Goal: Find contact information: Find contact information

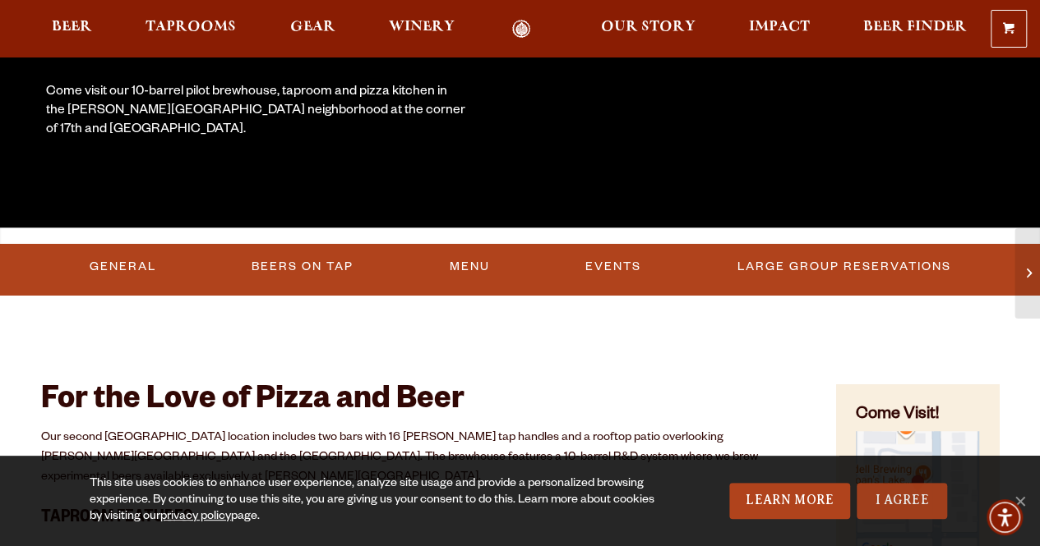
click at [916, 514] on link "I Agree" at bounding box center [901, 501] width 90 height 36
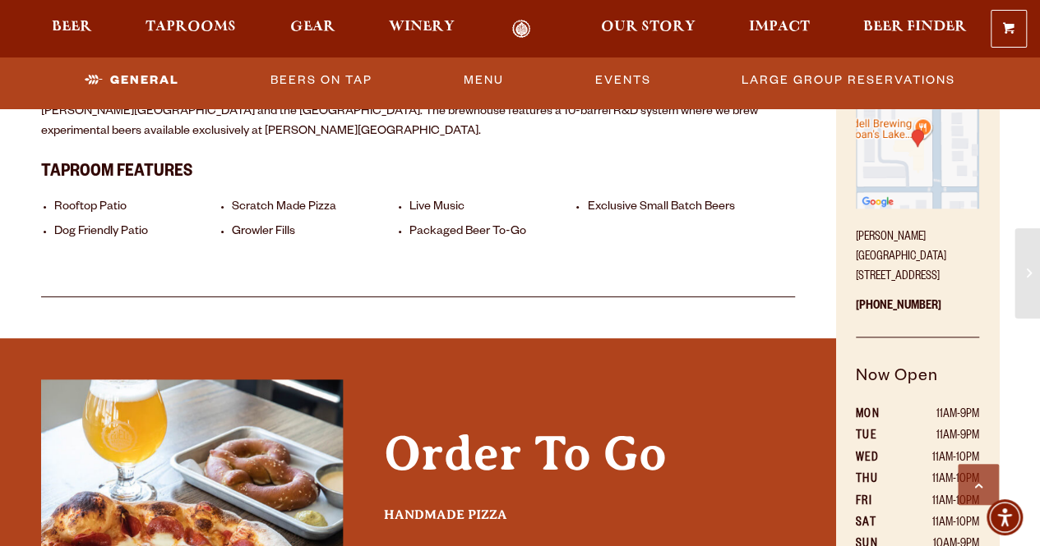
scroll to position [705, 0]
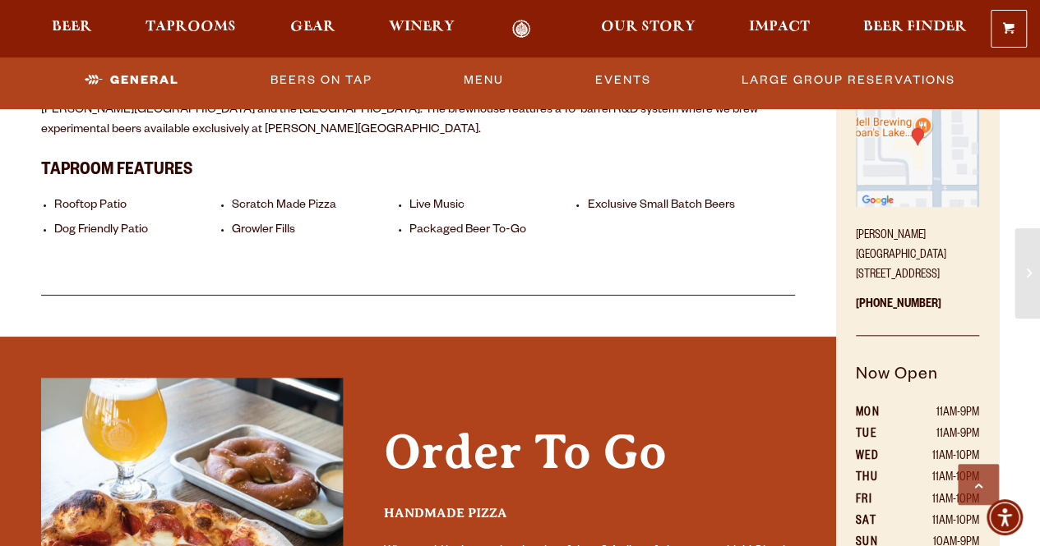
drag, startPoint x: 890, startPoint y: 267, endPoint x: 855, endPoint y: 257, distance: 36.7
click at [855, 257] on p "Sloan’s Lake Brewhouse 1625 Perry St. Denver, CO 80204" at bounding box center [916, 251] width 123 height 69
copy p "[STREET_ADDRESS]"
click at [715, 234] on div "For the Love of Pizza and Beer Our second Denver location includes two bars wit…" at bounding box center [418, 143] width 754 height 305
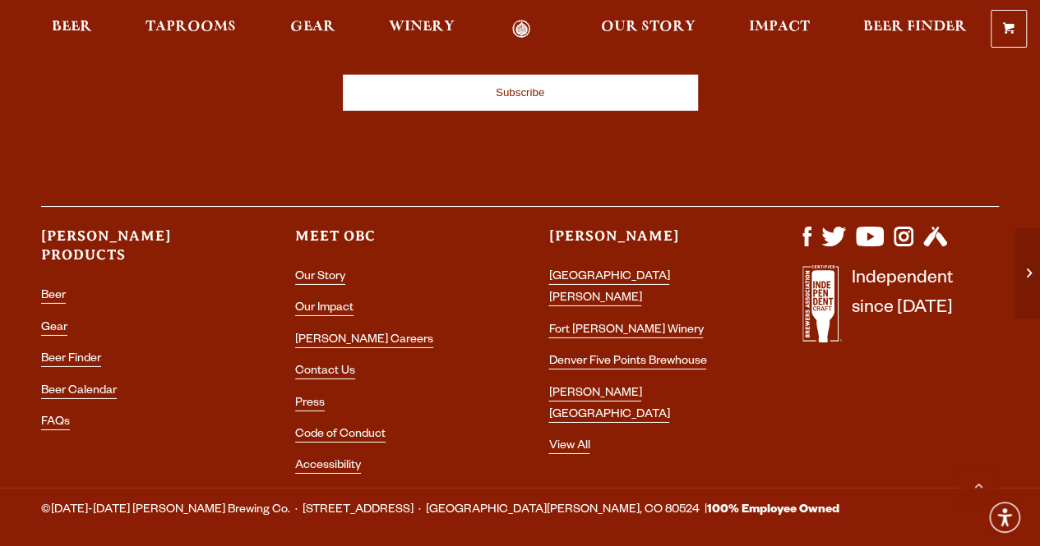
scroll to position [2533, 0]
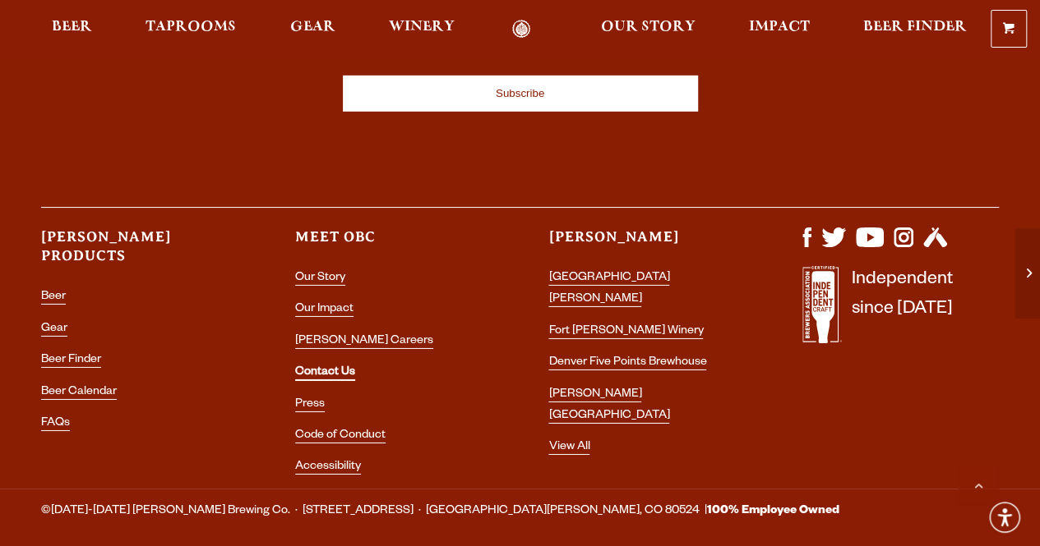
click at [325, 367] on link "Contact Us" at bounding box center [325, 374] width 60 height 15
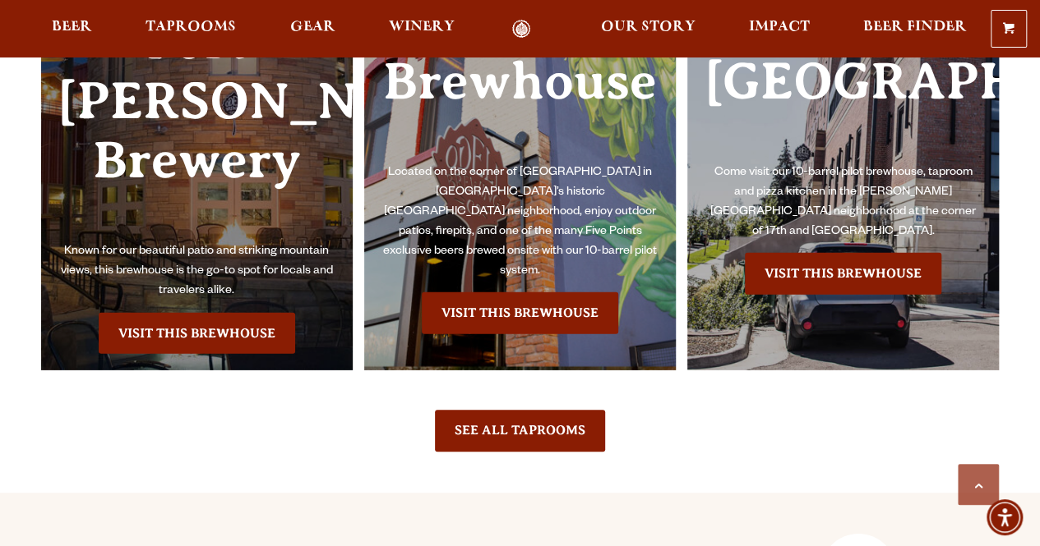
scroll to position [2649, 0]
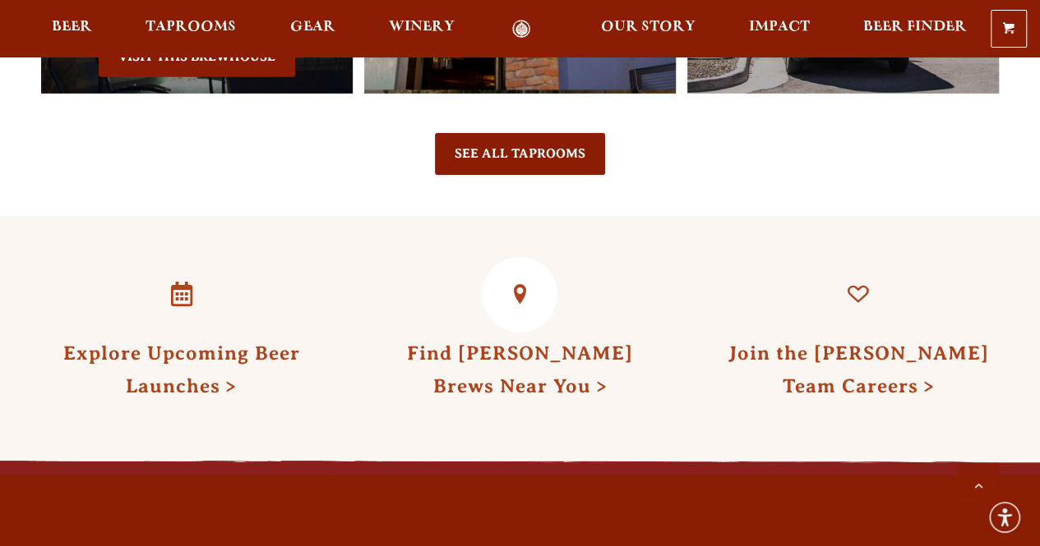
click at [537, 343] on link "Find [PERSON_NAME] Brews Near You" at bounding box center [520, 370] width 226 height 54
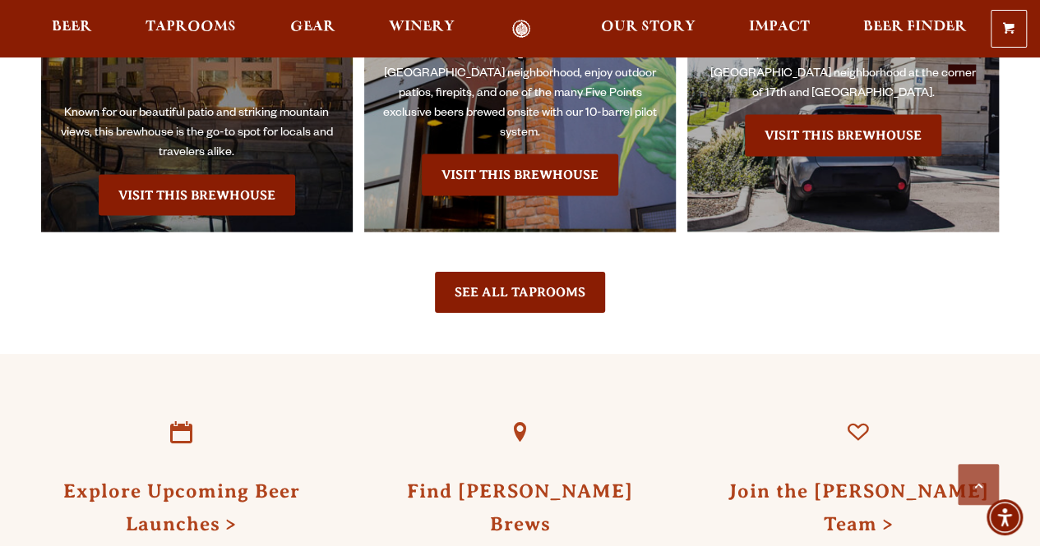
scroll to position [1678, 0]
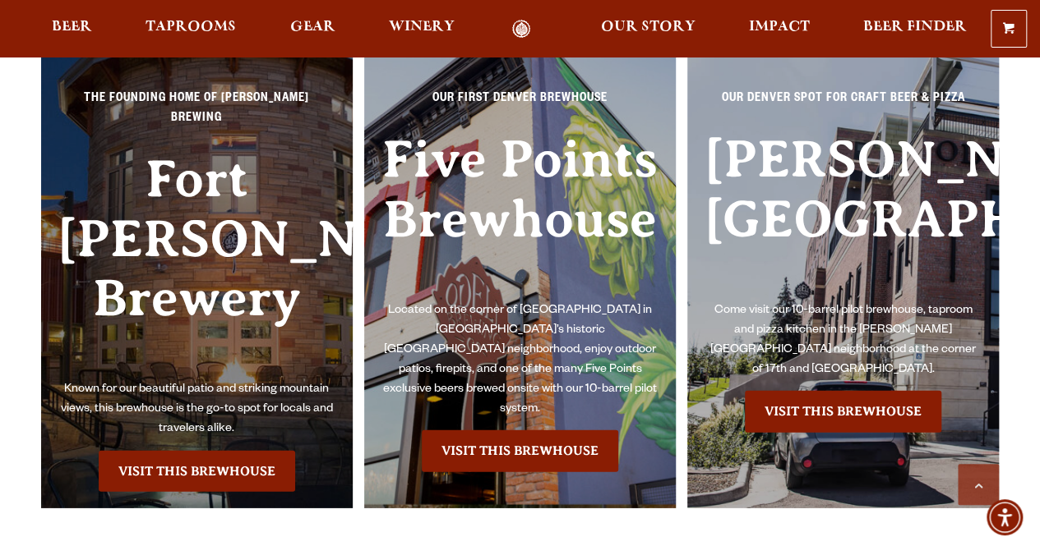
scroll to position [2235, 0]
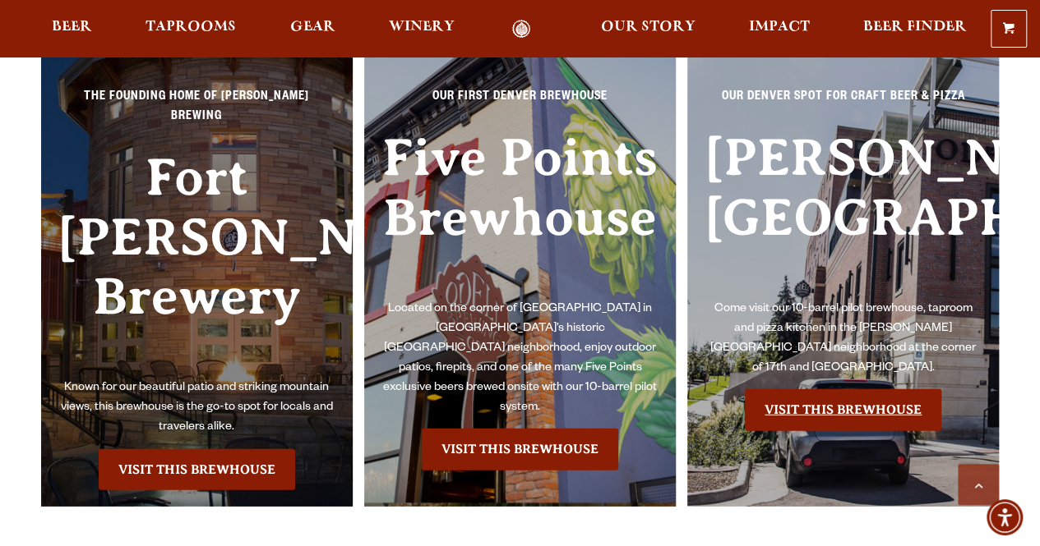
click at [847, 414] on link "Visit this Brewhouse" at bounding box center [843, 410] width 196 height 41
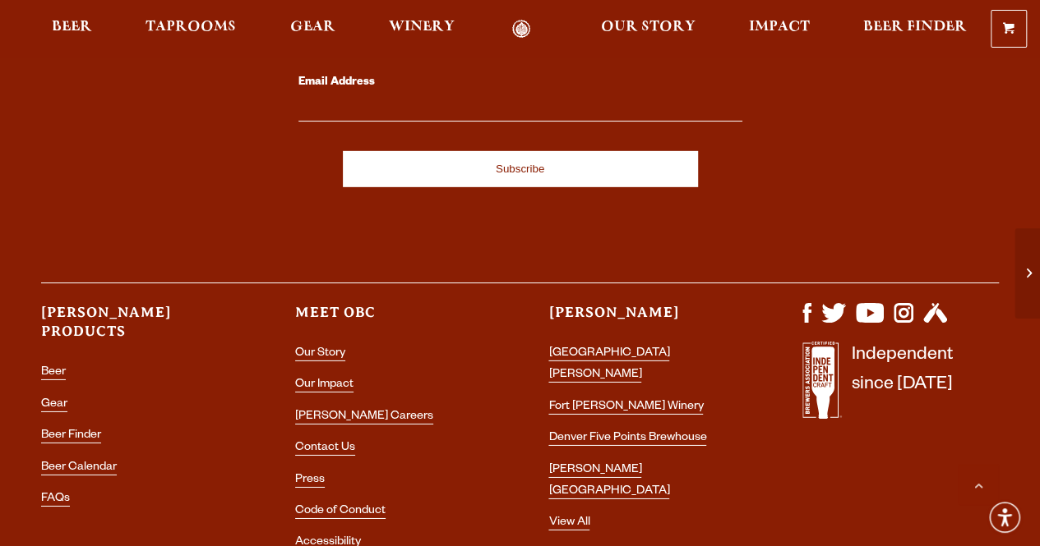
scroll to position [2555, 0]
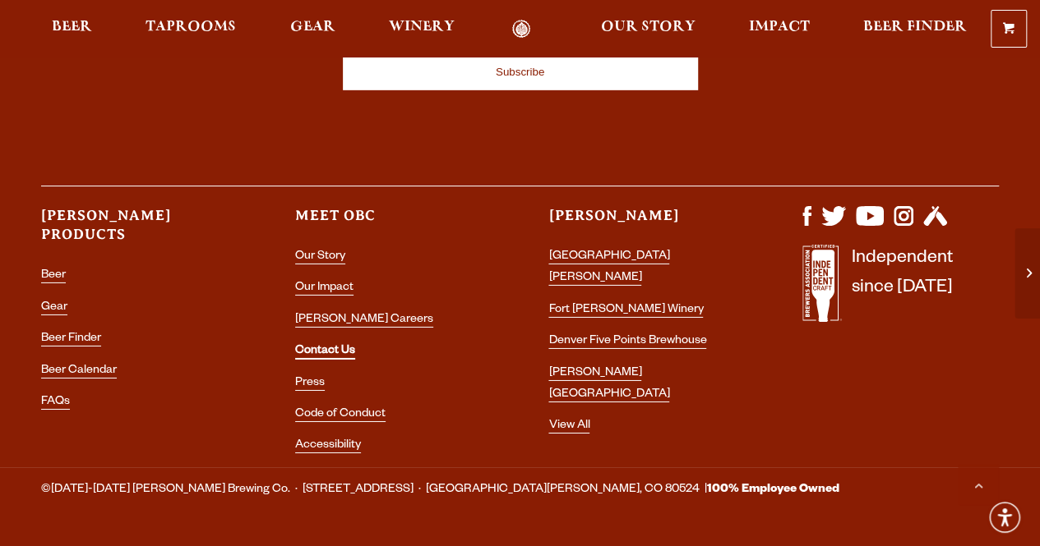
click at [327, 345] on link "Contact Us" at bounding box center [325, 352] width 60 height 15
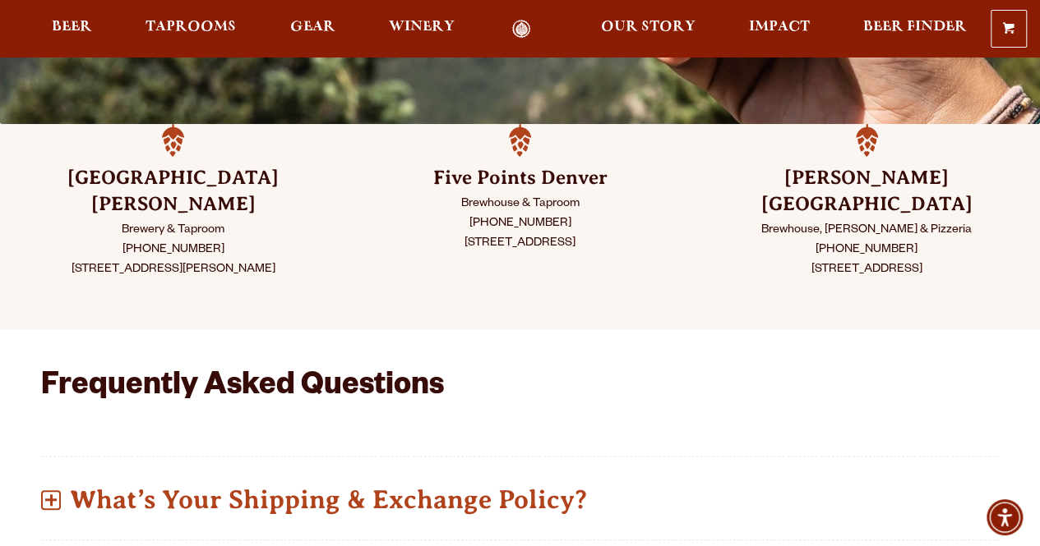
scroll to position [409, 0]
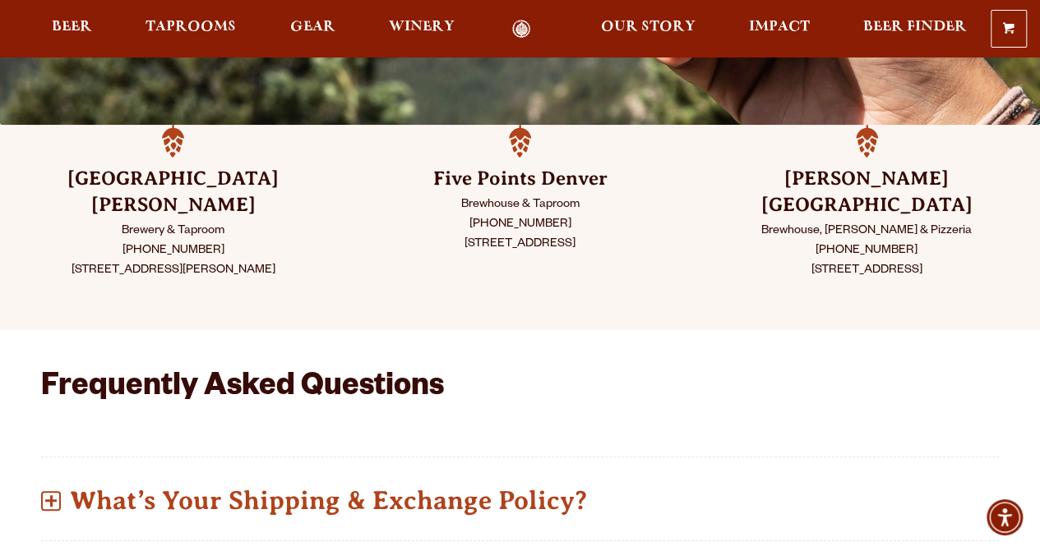
click at [898, 222] on p "Brewhouse, [PERSON_NAME] & Pizzeria [PHONE_NUMBER] [STREET_ADDRESS]" at bounding box center [866, 251] width 265 height 59
click at [876, 222] on p "Brewhouse, Taproom & Pizzeria (303) 376-3777 1625 Perry St. Denver, CO 80204" at bounding box center [866, 251] width 265 height 59
click at [853, 167] on h3 "Sloan’s Lake Denver" at bounding box center [866, 192] width 265 height 53
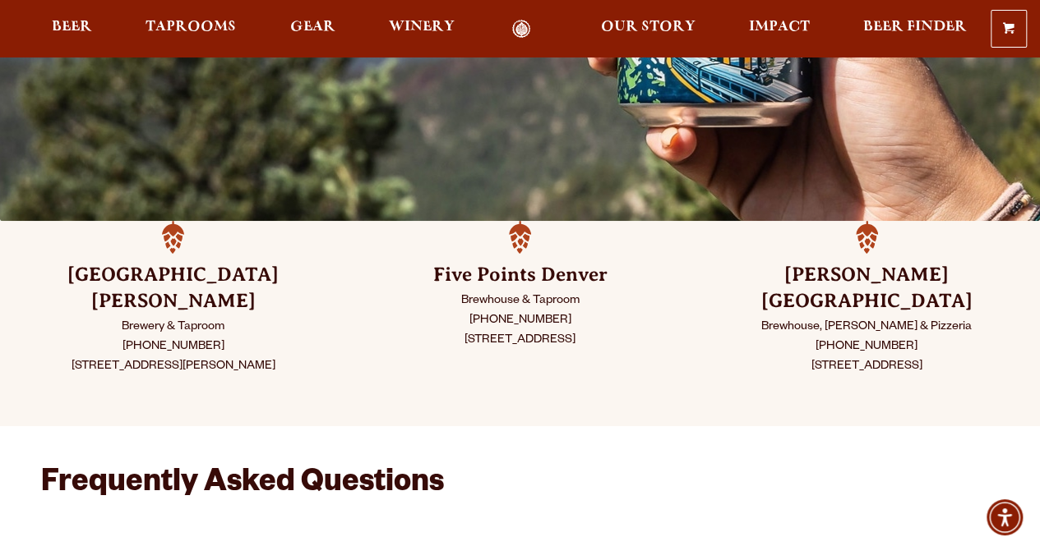
click at [846, 318] on p "Brewhouse, Taproom & Pizzeria (303) 376-3777 1625 Perry St. Denver, CO 80204" at bounding box center [866, 347] width 265 height 59
click at [844, 318] on p "Brewhouse, Taproom & Pizzeria (303) 376-3777 1625 Perry St. Denver, CO 80204" at bounding box center [866, 347] width 265 height 59
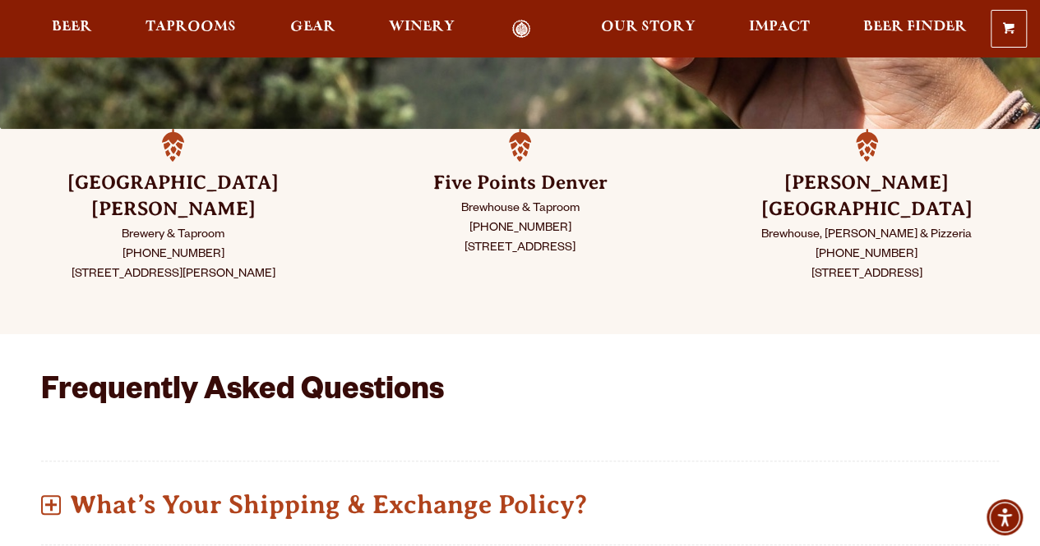
drag, startPoint x: 902, startPoint y: 251, endPoint x: 890, endPoint y: 256, distance: 13.3
click at [901, 251] on p "Brewhouse, Taproom & Pizzeria (303) 376-3777 1625 Perry St. Denver, CO 80204" at bounding box center [866, 255] width 265 height 59
click at [889, 256] on p "Brewhouse, Taproom & Pizzeria (303) 376-3777 1625 Perry St. Denver, CO 80204" at bounding box center [866, 255] width 265 height 59
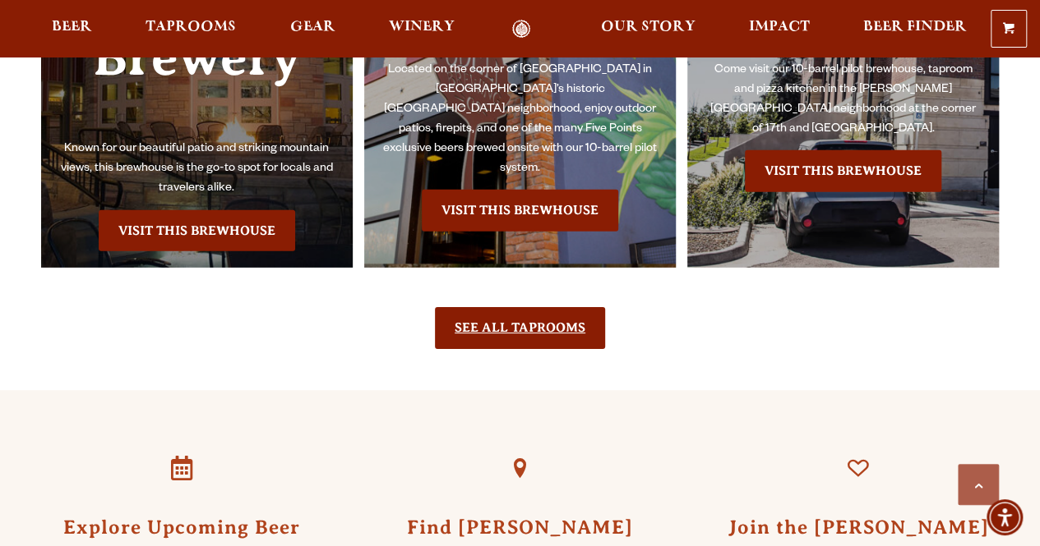
scroll to position [2476, 0]
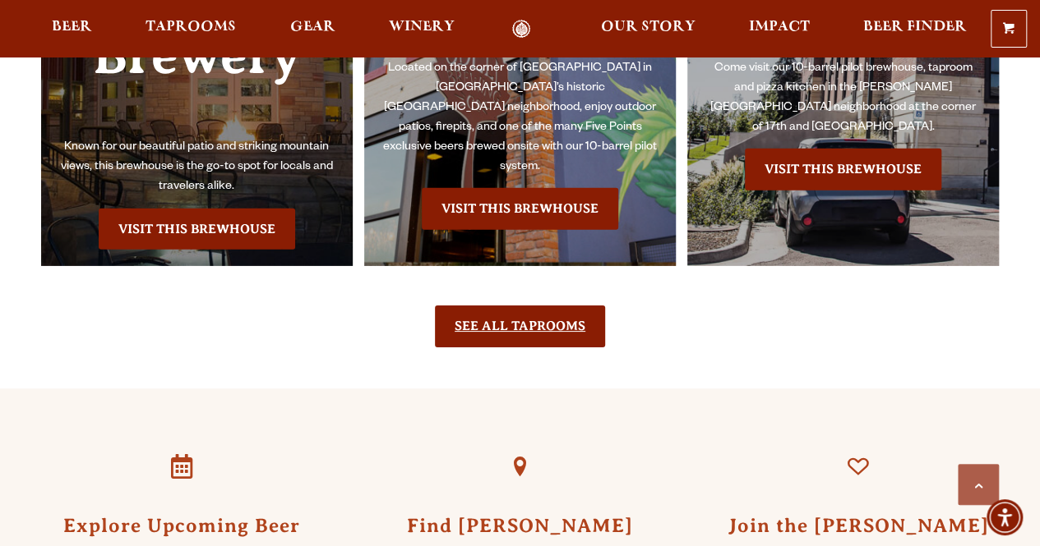
click at [547, 306] on link "See All Taprooms" at bounding box center [520, 326] width 170 height 41
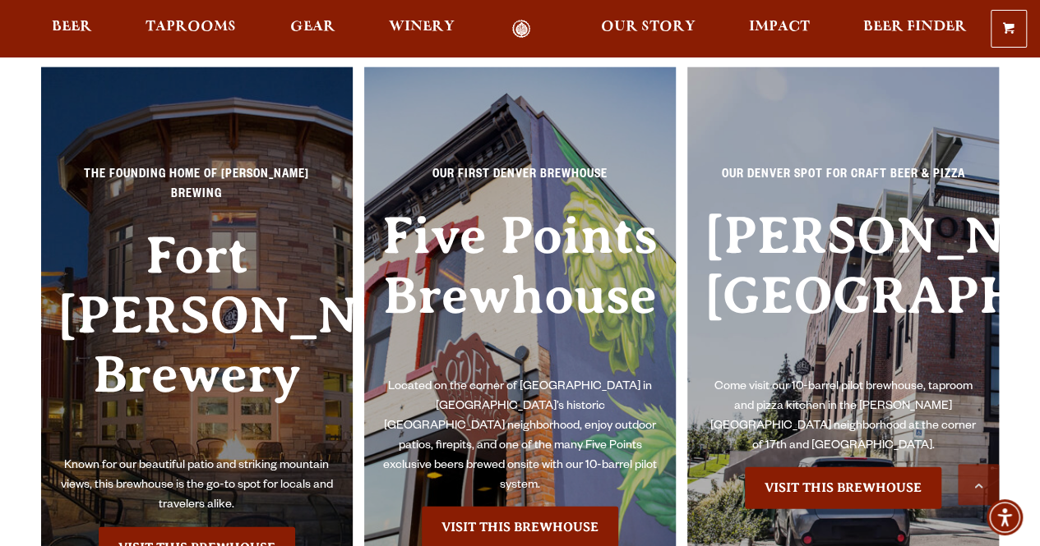
scroll to position [2156, 0]
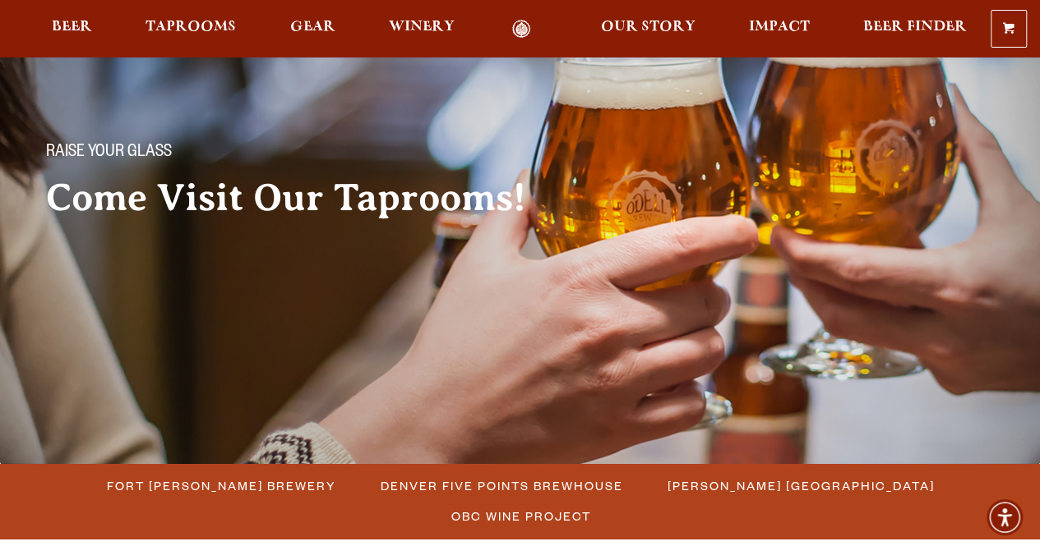
scroll to position [71, 0]
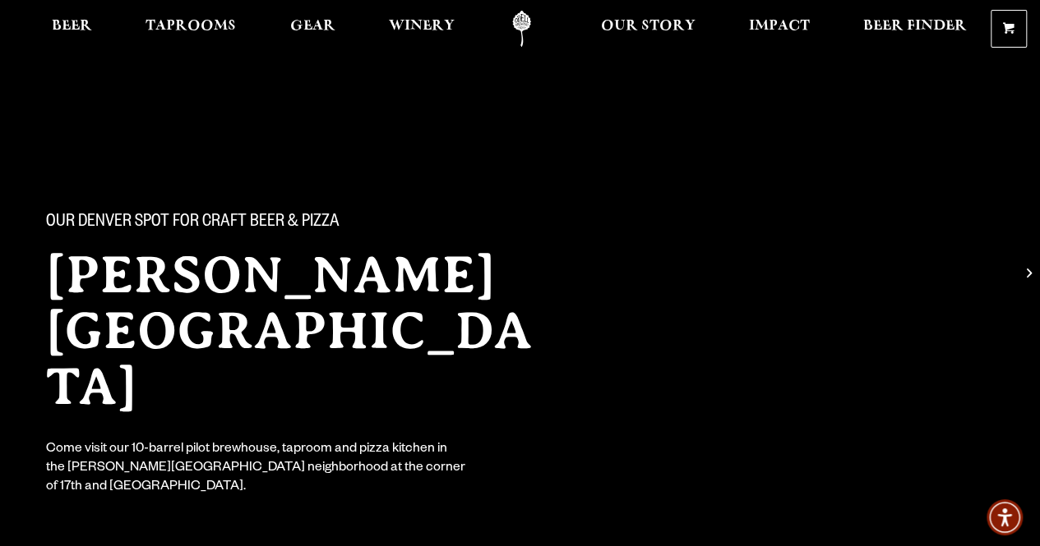
scroll to position [18, 0]
